Goal: Check status: Check status

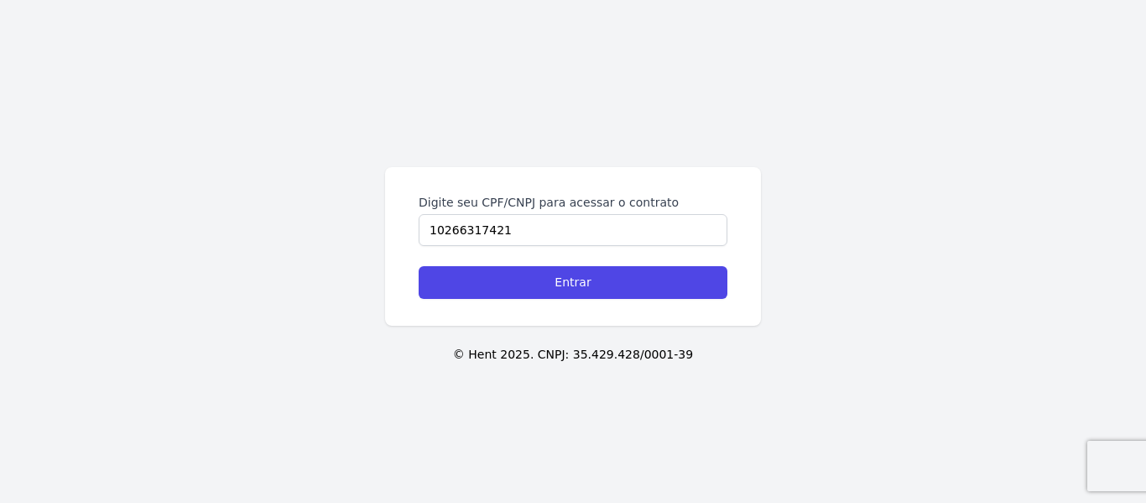
type input "10266317421"
click at [419, 266] on input "Entrar" at bounding box center [573, 282] width 309 height 33
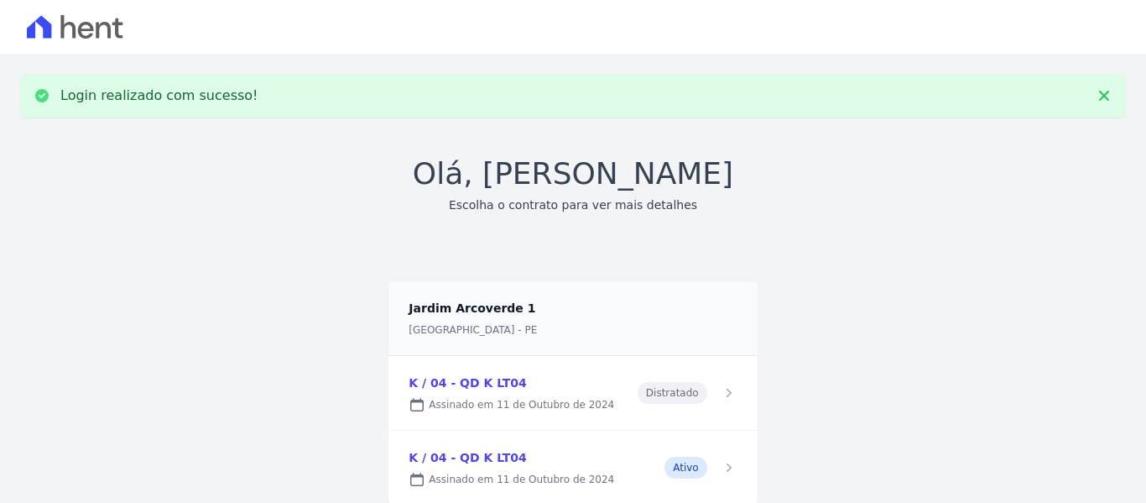
scroll to position [55, 0]
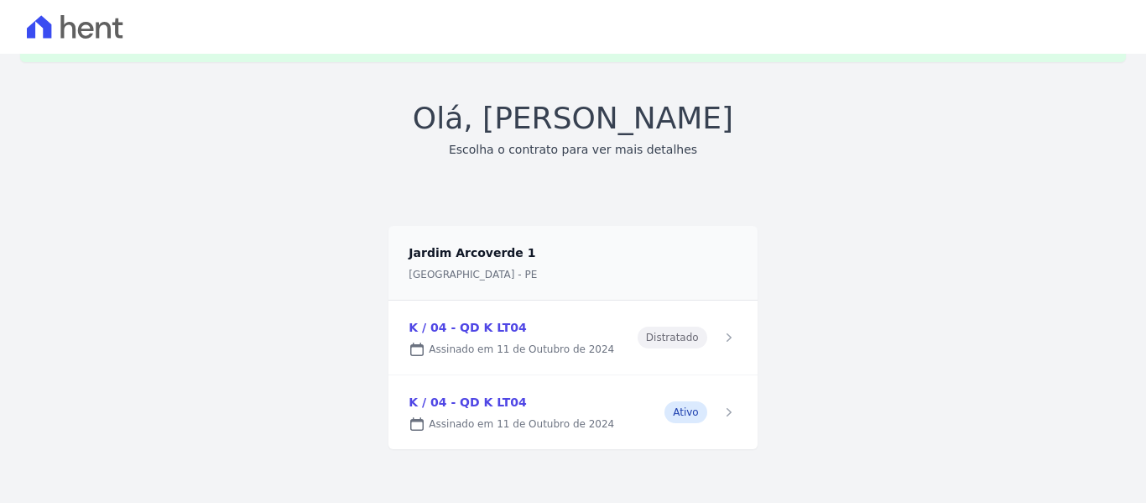
click at [487, 405] on link at bounding box center [572, 412] width 368 height 74
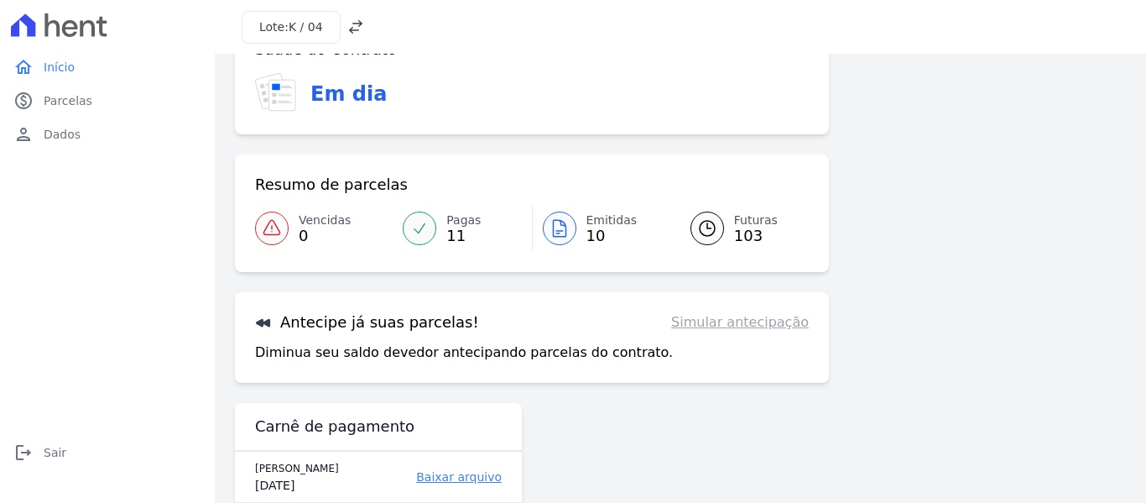
scroll to position [84, 0]
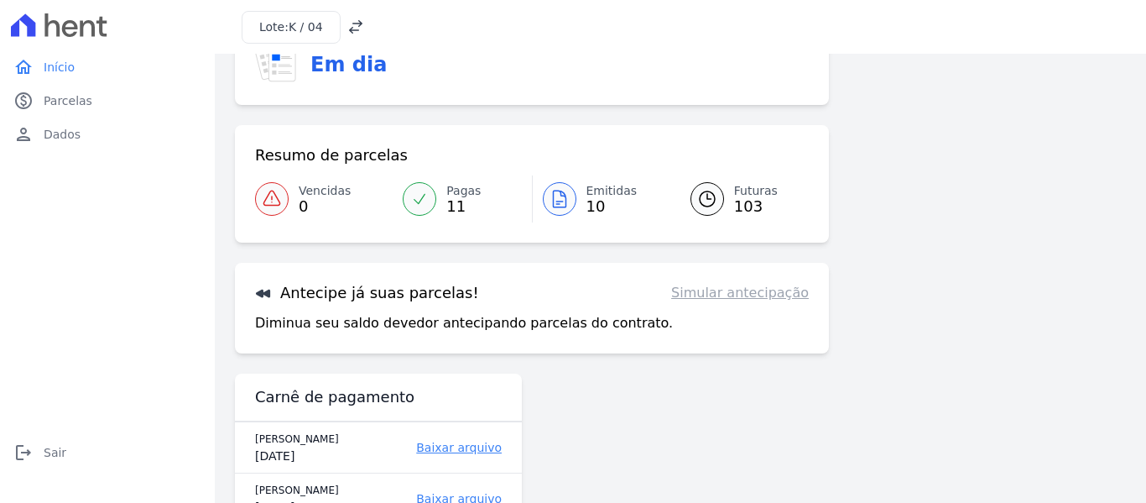
click at [560, 202] on icon at bounding box center [559, 199] width 20 height 20
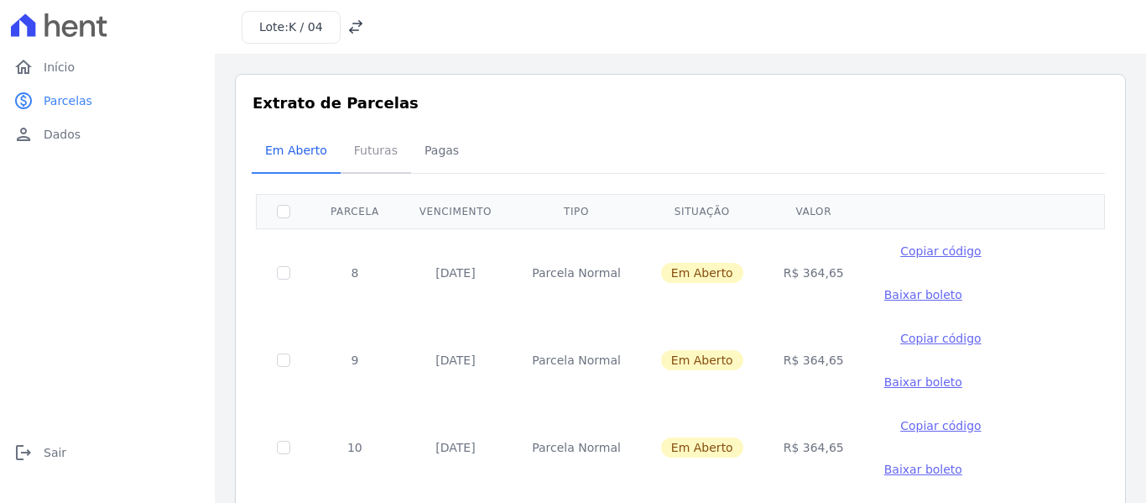
click at [378, 160] on span "Futuras" at bounding box center [376, 150] width 64 height 34
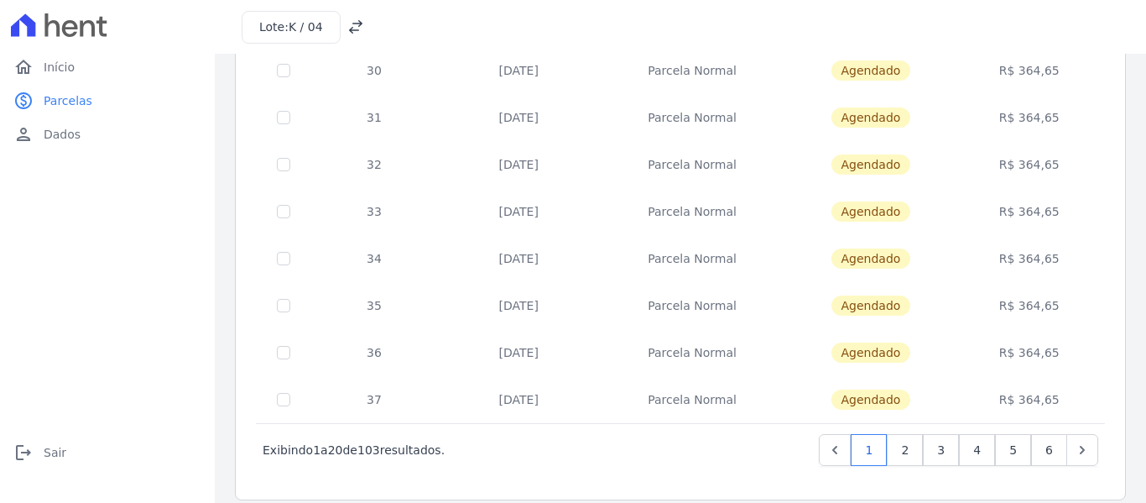
scroll to position [763, 0]
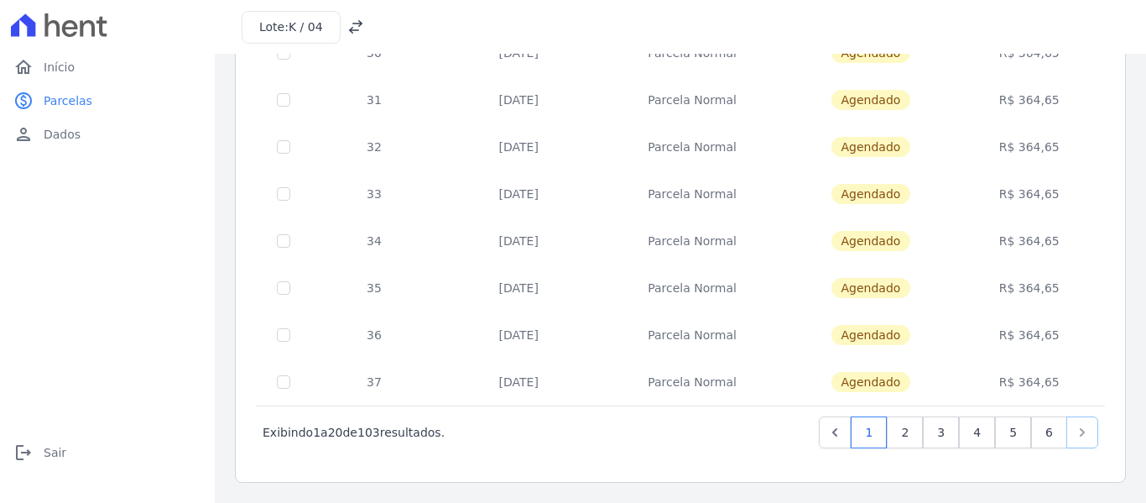
click at [1074, 429] on icon "Next" at bounding box center [1082, 432] width 17 height 17
click at [1038, 439] on link "6" at bounding box center [1049, 432] width 36 height 32
